Goal: Check status: Check status

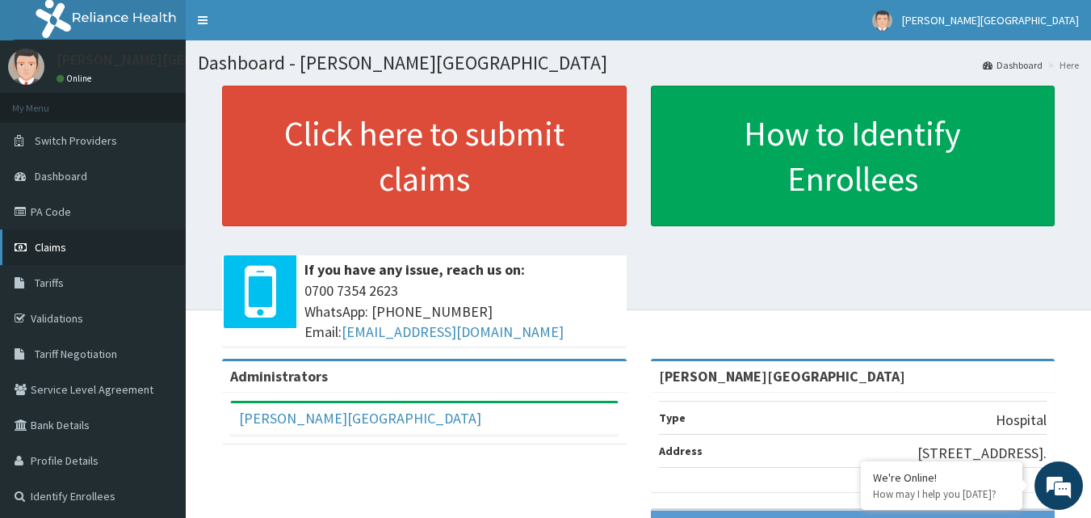
click at [59, 249] on span "Claims" at bounding box center [50, 247] width 31 height 15
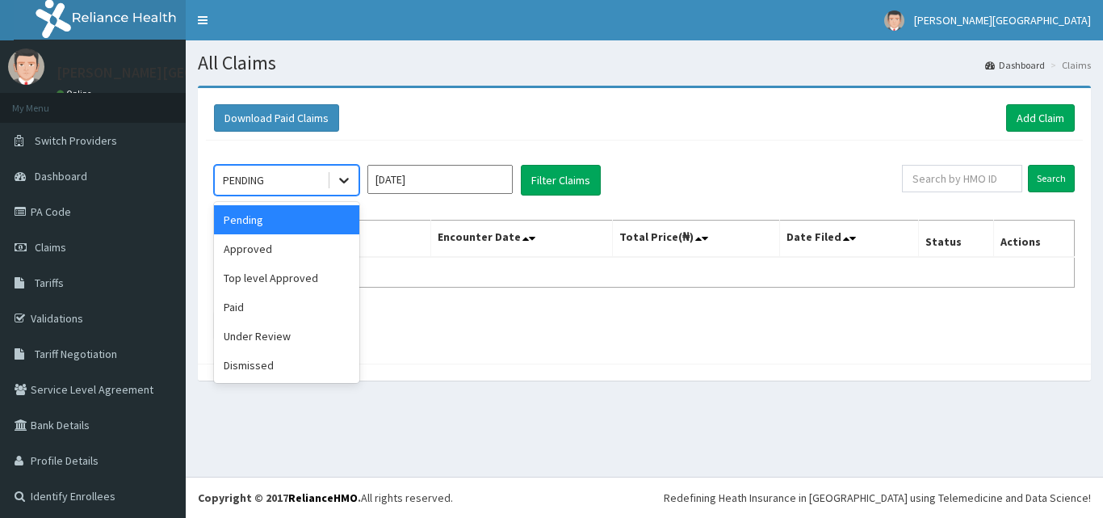
click at [343, 183] on icon at bounding box center [344, 180] width 16 height 16
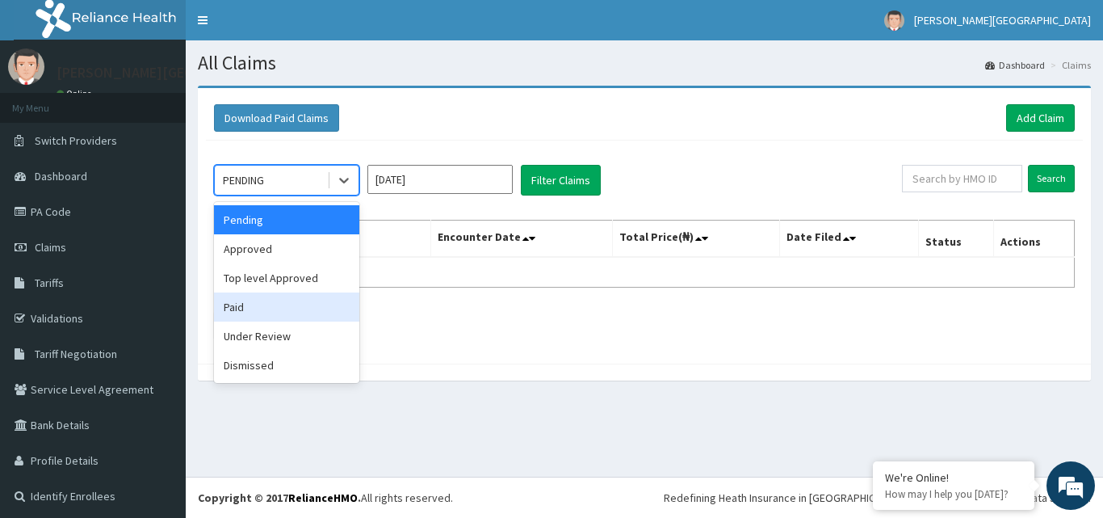
click at [255, 312] on div "Paid" at bounding box center [286, 306] width 145 height 29
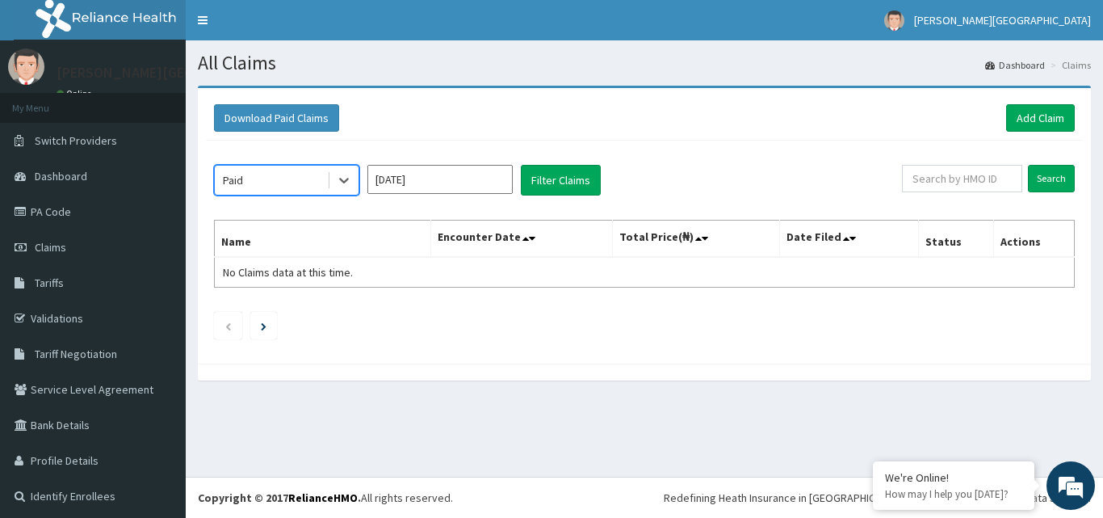
click at [483, 180] on input "[DATE]" at bounding box center [439, 179] width 145 height 29
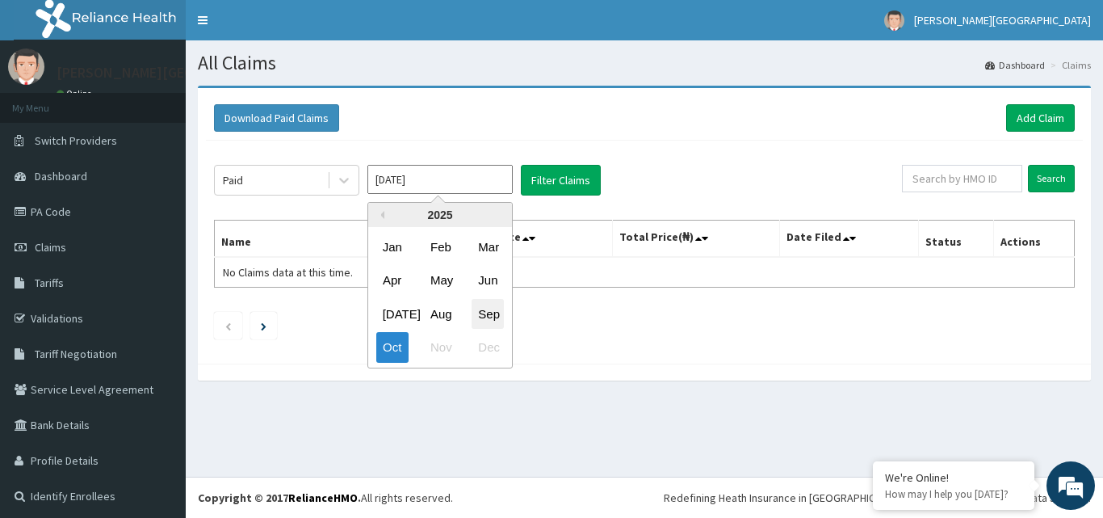
click at [493, 314] on div "Sep" at bounding box center [488, 314] width 32 height 30
type input "[DATE]"
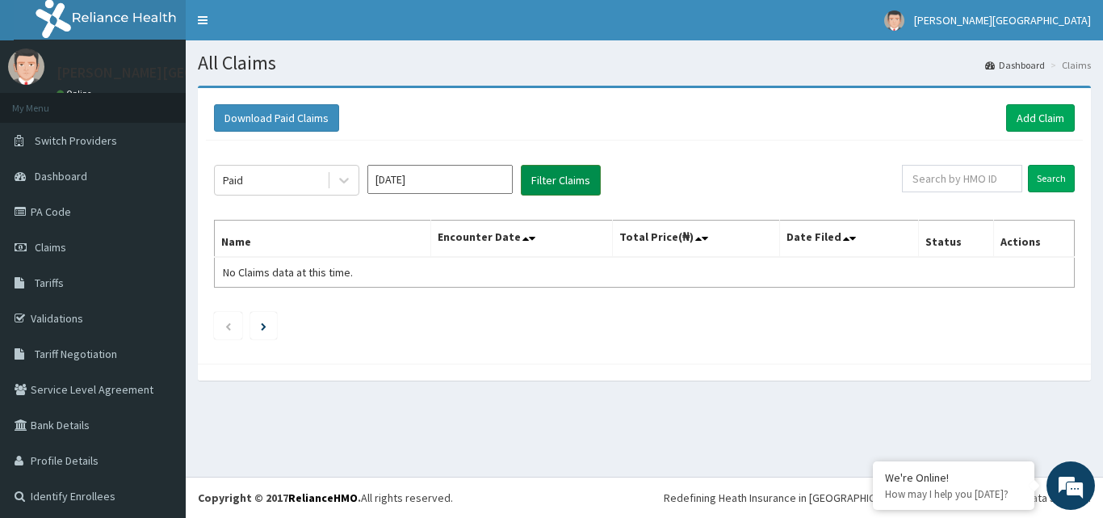
click at [547, 178] on button "Filter Claims" at bounding box center [561, 180] width 80 height 31
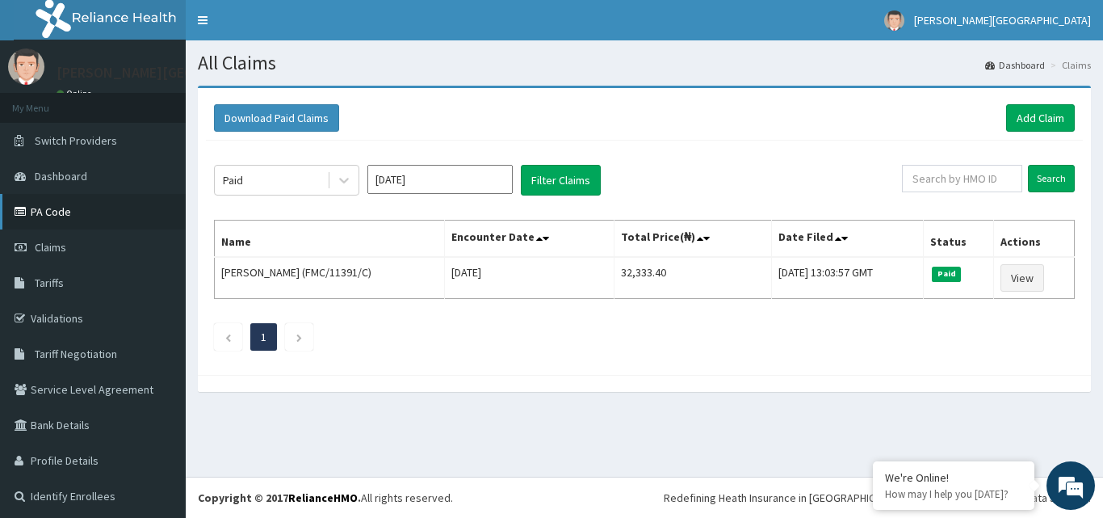
click at [36, 214] on link "PA Code" at bounding box center [93, 212] width 186 height 36
